Goal: Task Accomplishment & Management: Use online tool/utility

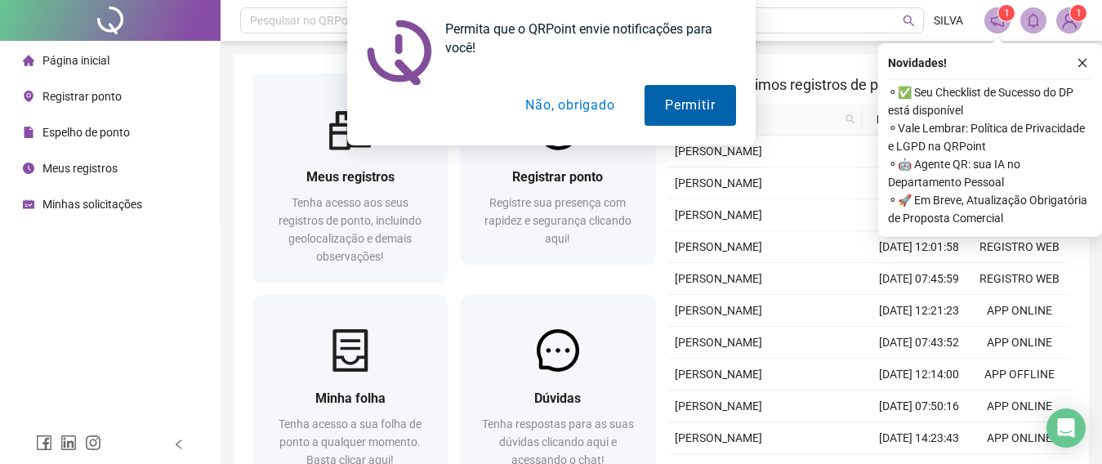
click at [697, 101] on button "Permitir" at bounding box center [690, 105] width 91 height 41
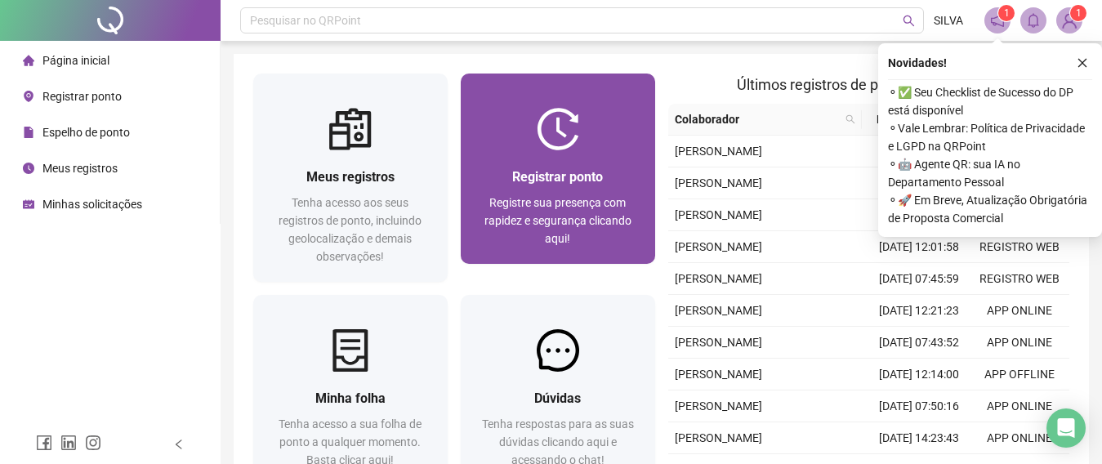
click at [564, 154] on div "Registrar ponto Registre sua presença com rapidez e segurança clicando aqui!" at bounding box center [558, 207] width 194 height 114
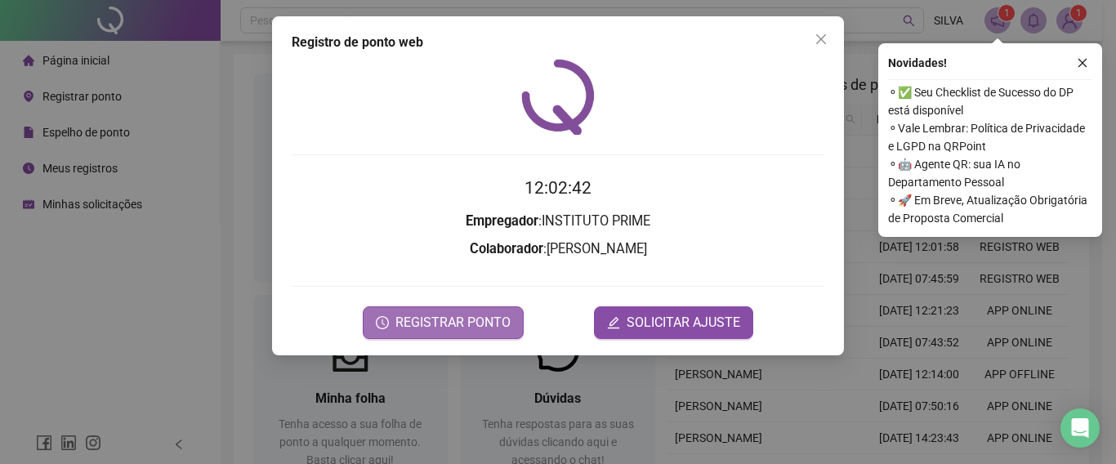
click at [451, 320] on span "REGISTRAR PONTO" at bounding box center [452, 323] width 115 height 20
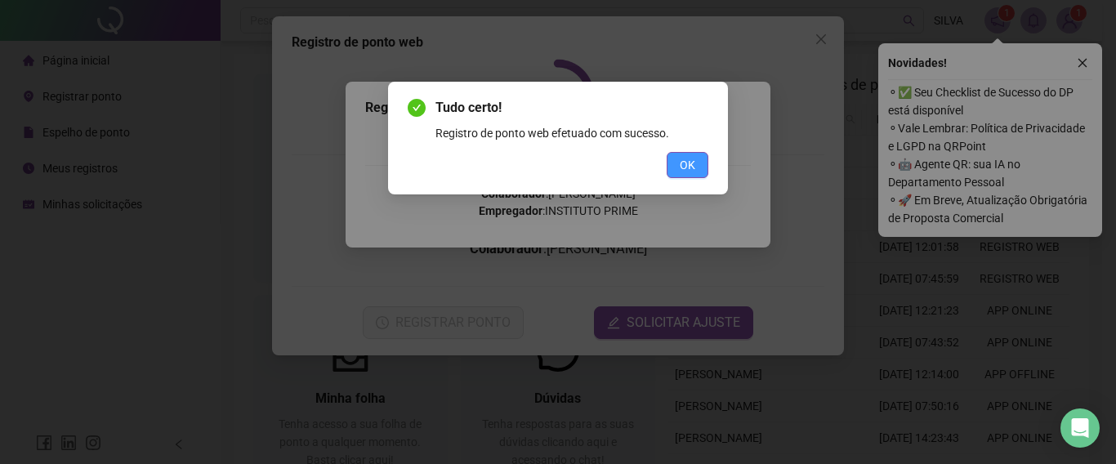
click at [690, 158] on span "OK" at bounding box center [688, 165] width 16 height 18
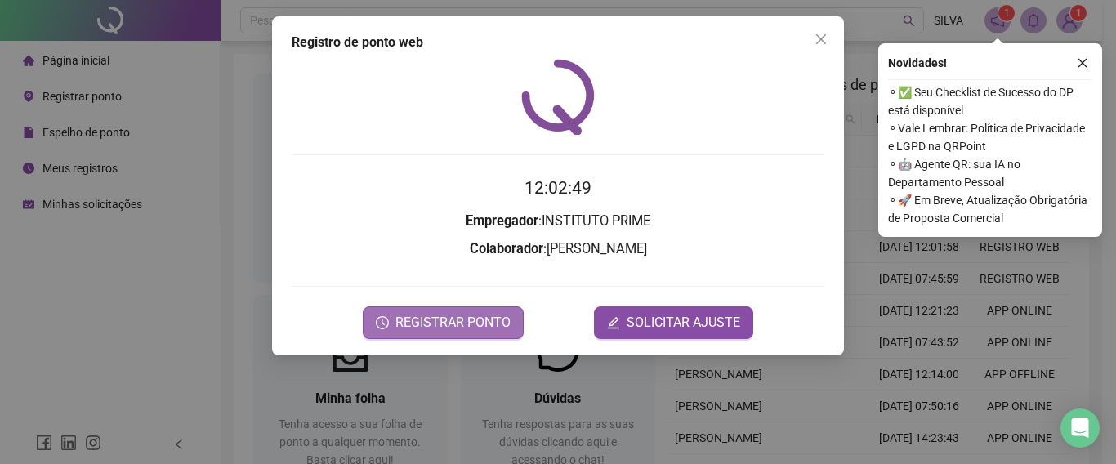
click at [467, 326] on span "REGISTRAR PONTO" at bounding box center [452, 323] width 115 height 20
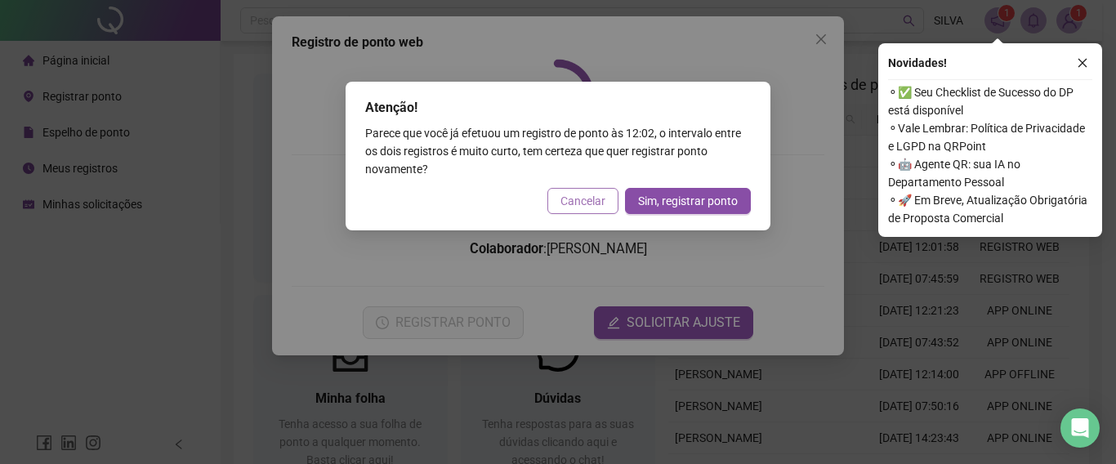
click at [587, 203] on span "Cancelar" at bounding box center [582, 201] width 45 height 18
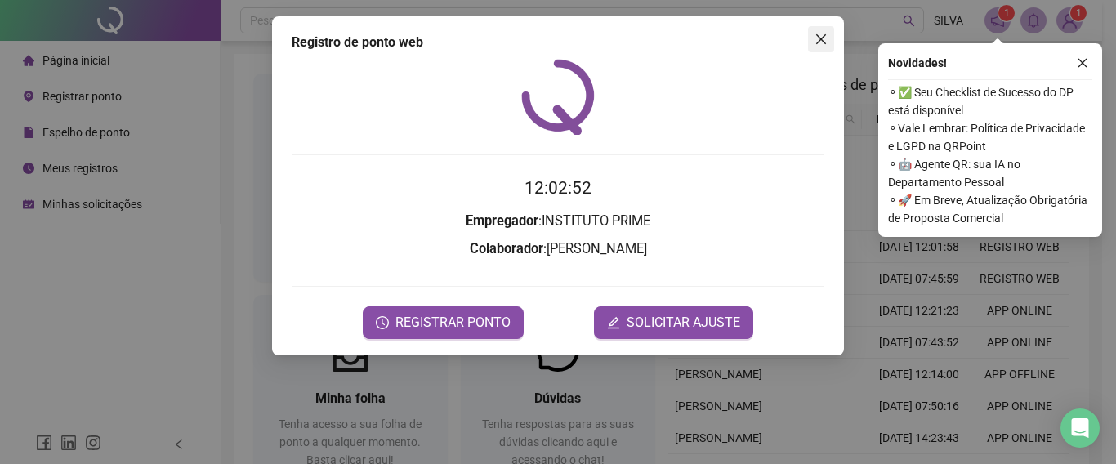
click at [828, 33] on span "Close" at bounding box center [821, 39] width 26 height 13
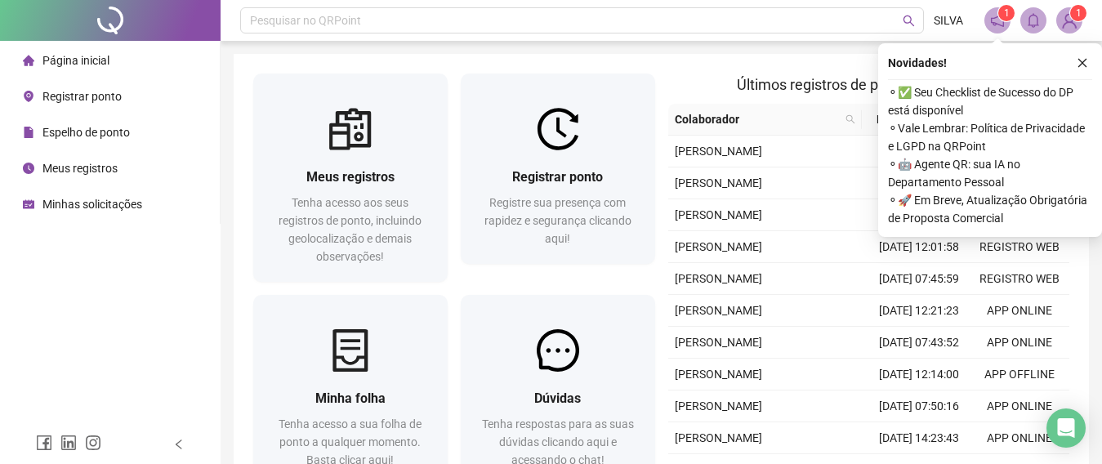
drag, startPoint x: 1078, startPoint y: 56, endPoint x: 1072, endPoint y: 49, distance: 9.3
click at [1077, 56] on button "button" at bounding box center [1083, 63] width 20 height 20
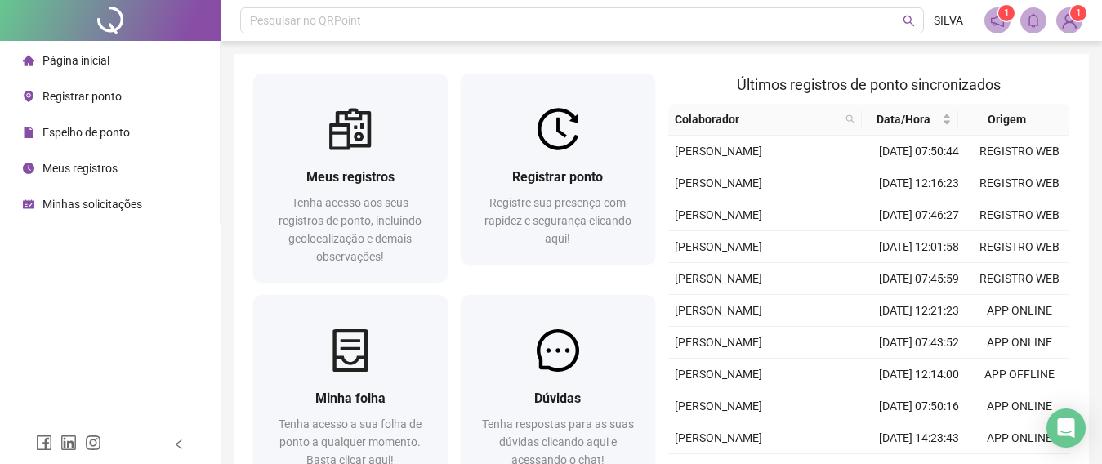
click at [1066, 18] on img at bounding box center [1069, 20] width 25 height 25
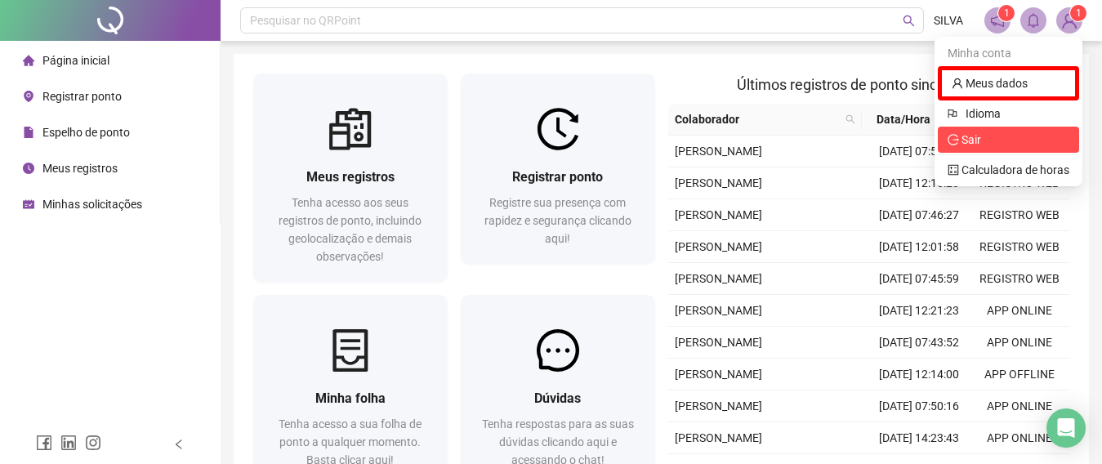
click at [985, 135] on span "Sair" at bounding box center [1009, 140] width 122 height 18
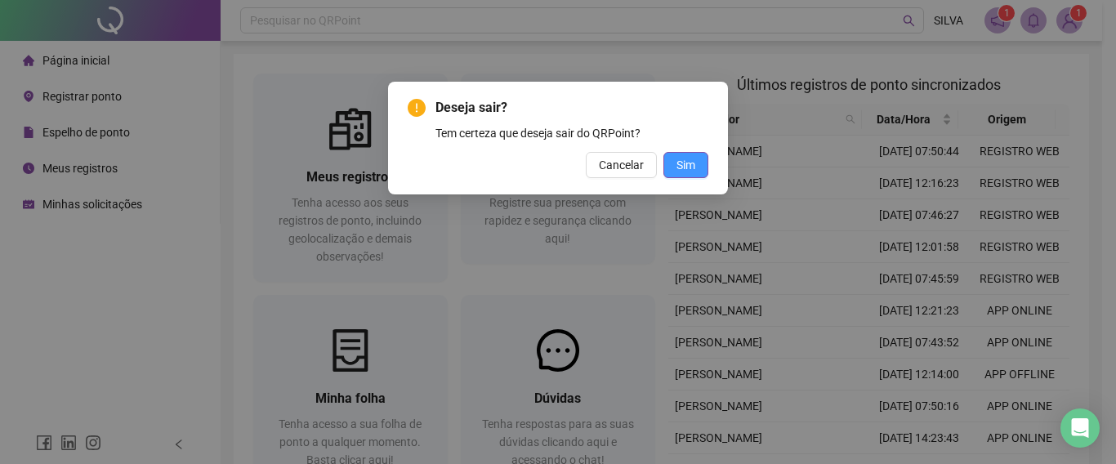
click at [687, 166] on span "Sim" at bounding box center [685, 165] width 19 height 18
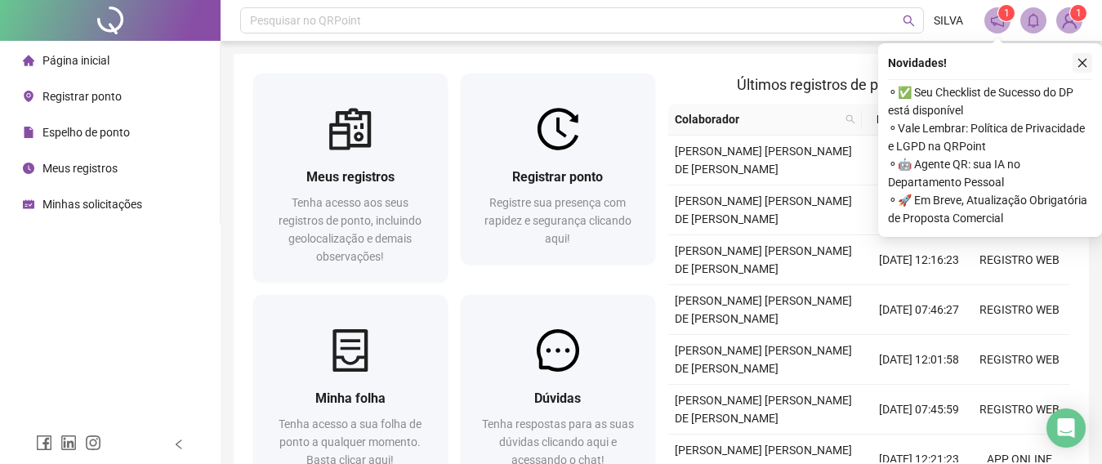
click at [1080, 60] on icon "close" at bounding box center [1082, 63] width 9 height 9
